Goal: Find specific page/section: Find specific page/section

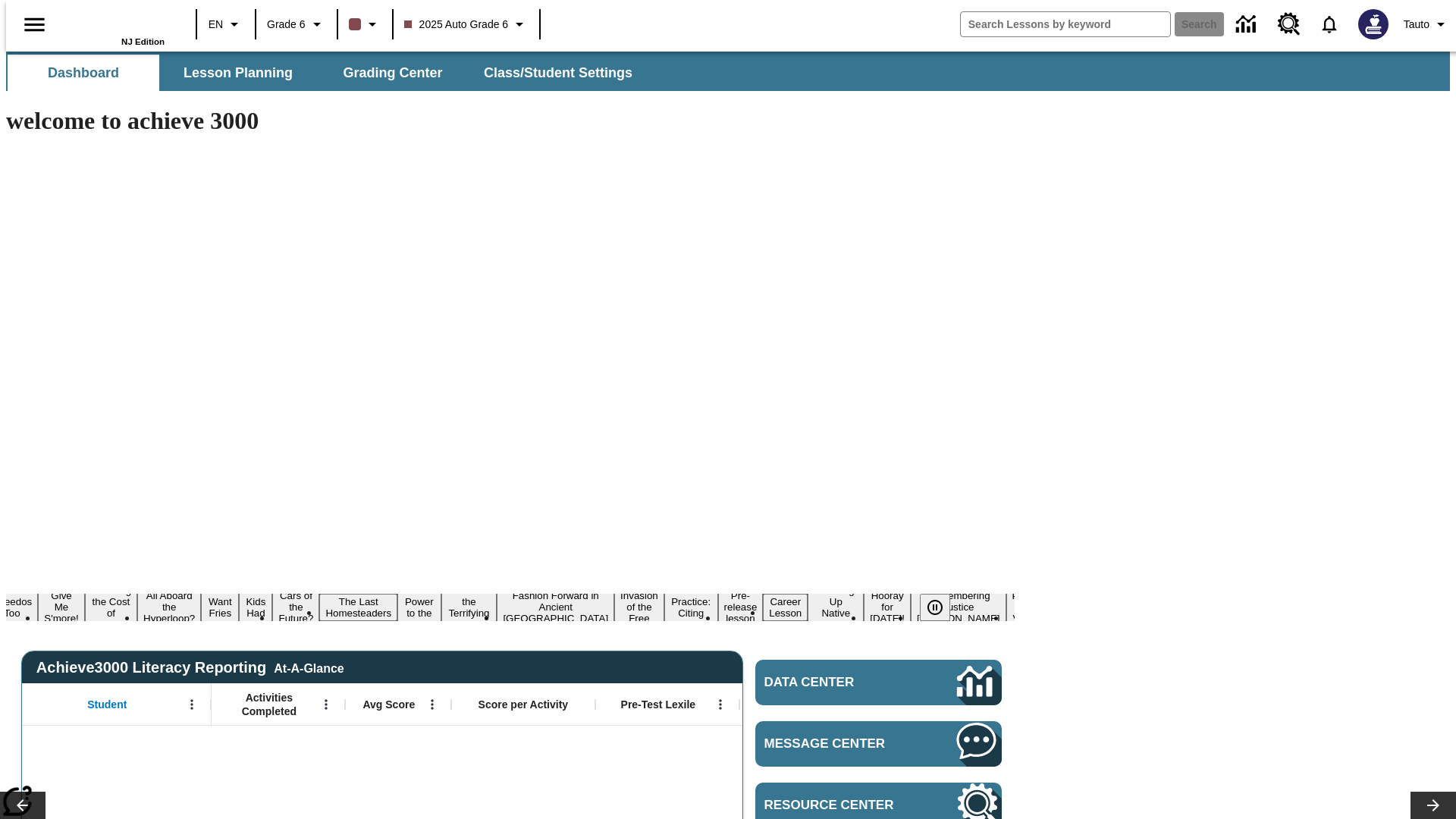
type input "-1"
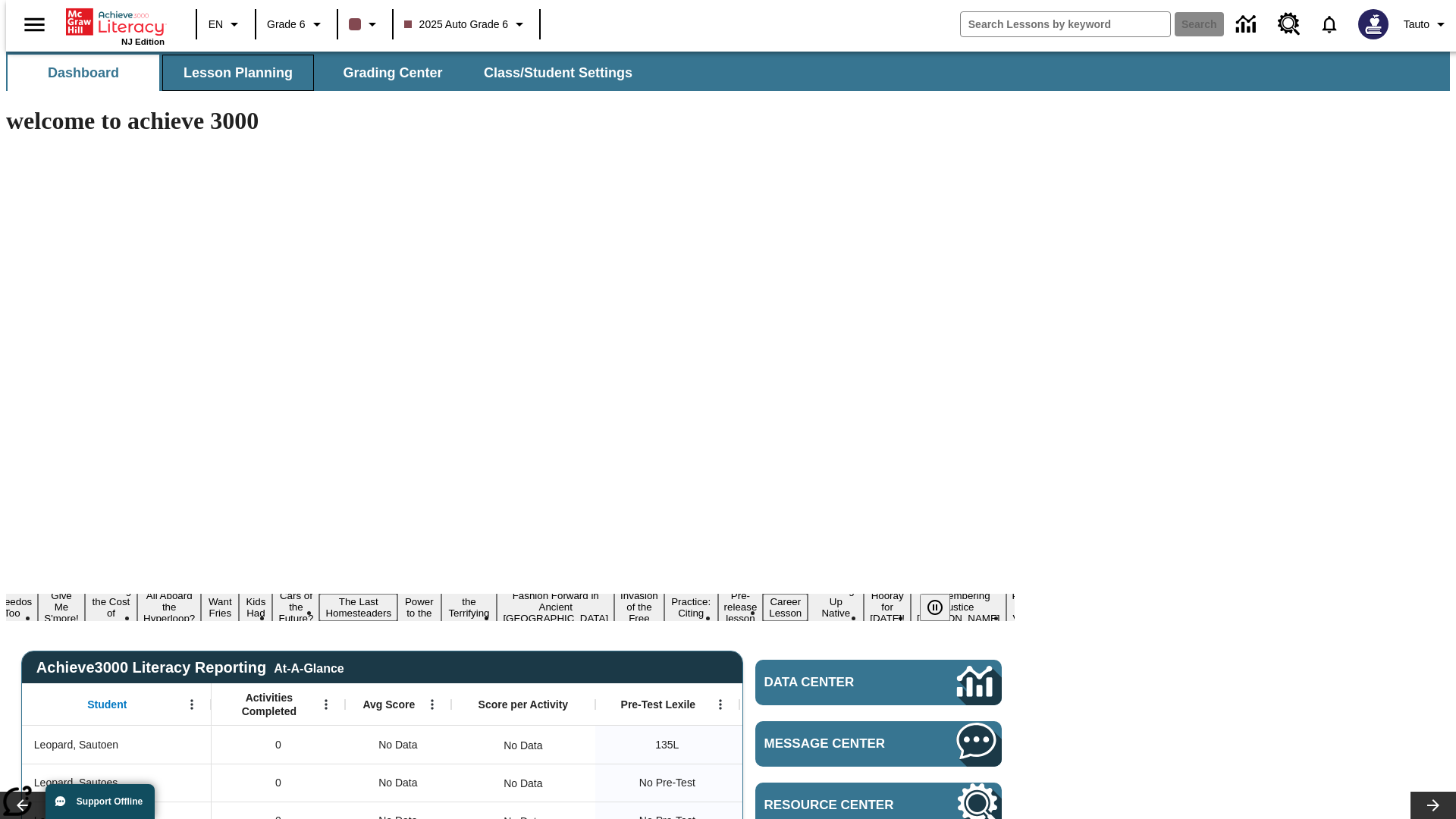
click at [232, 73] on span "Lesson Planning" at bounding box center [237, 73] width 109 height 18
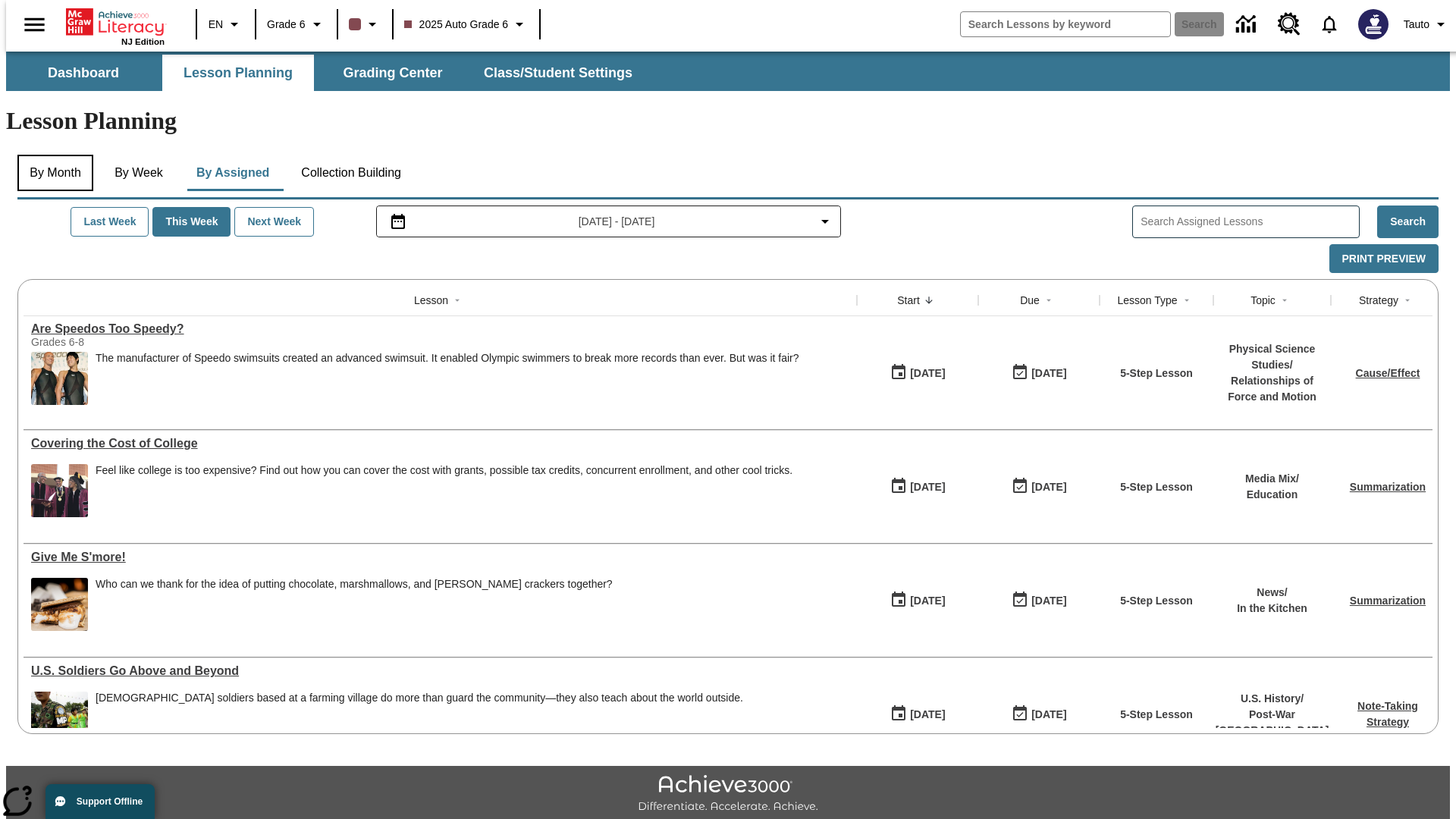
click at [50, 155] on button "By Month" at bounding box center [55, 173] width 76 height 36
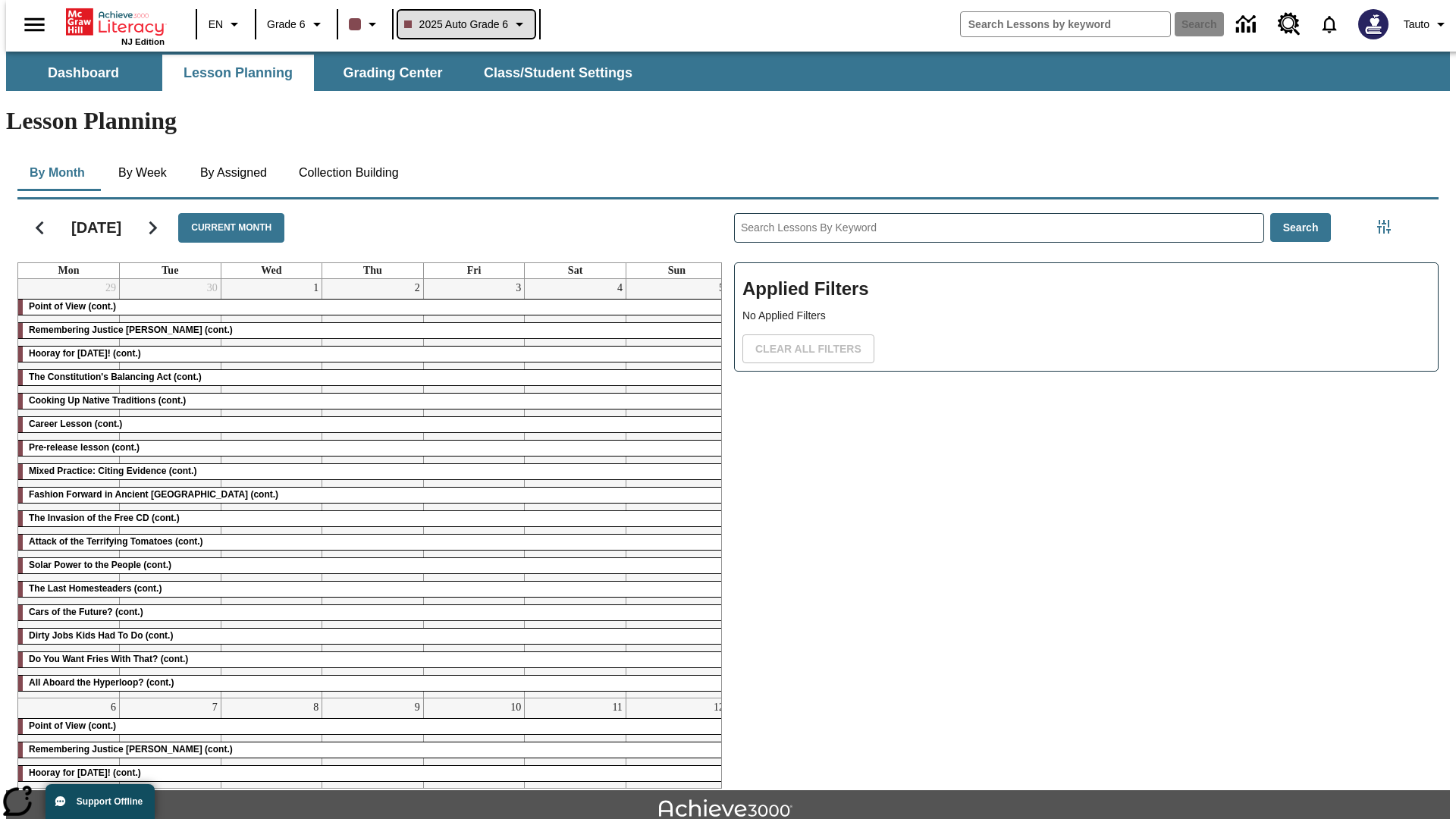
click at [464, 24] on span "2025 Auto Grade 6" at bounding box center [457, 24] width 105 height 16
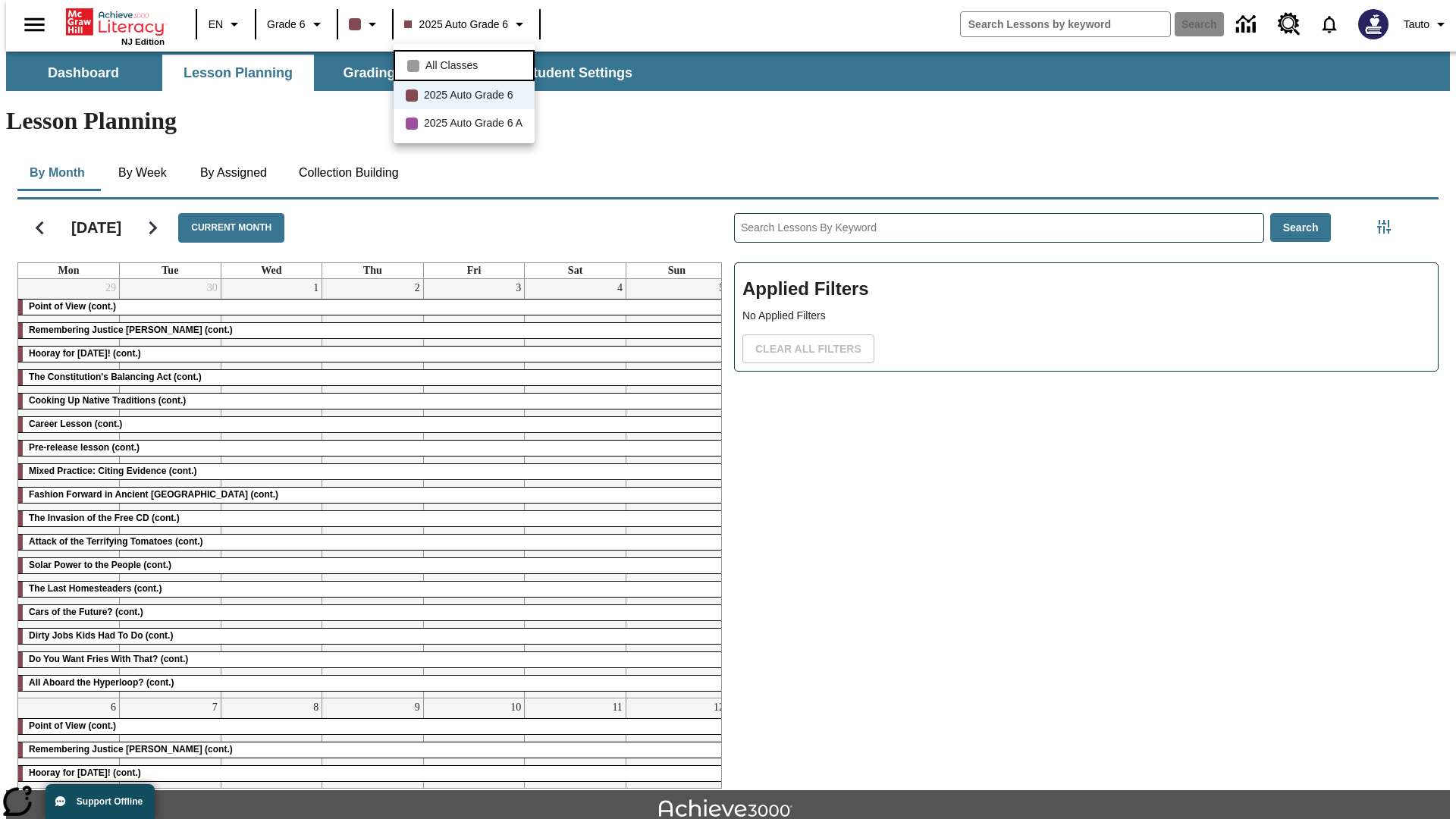
click at [466, 64] on span "All Classes" at bounding box center [451, 65] width 52 height 16
